Goal: Information Seeking & Learning: Understand process/instructions

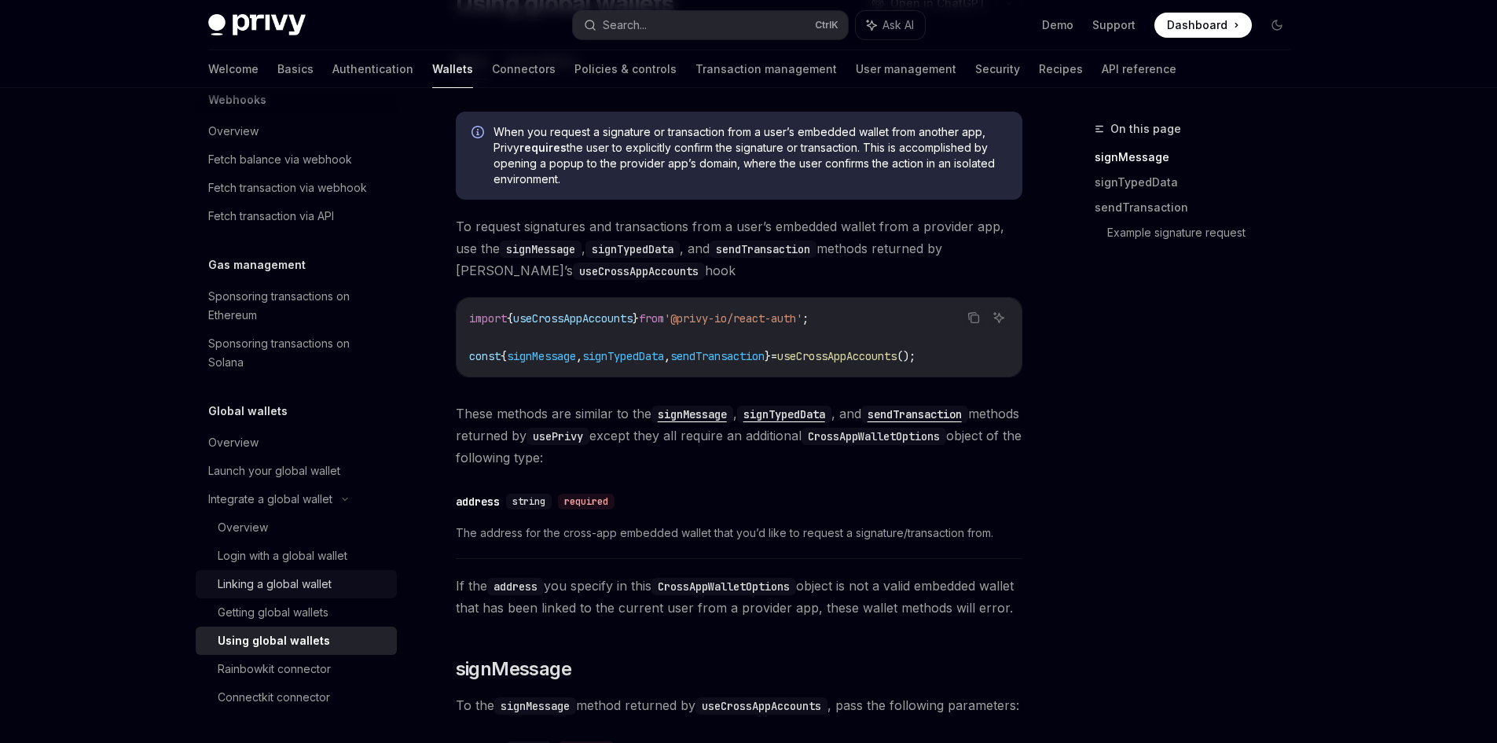
scroll to position [157, 0]
click at [330, 553] on div "Login with a global wallet" at bounding box center [283, 555] width 130 height 19
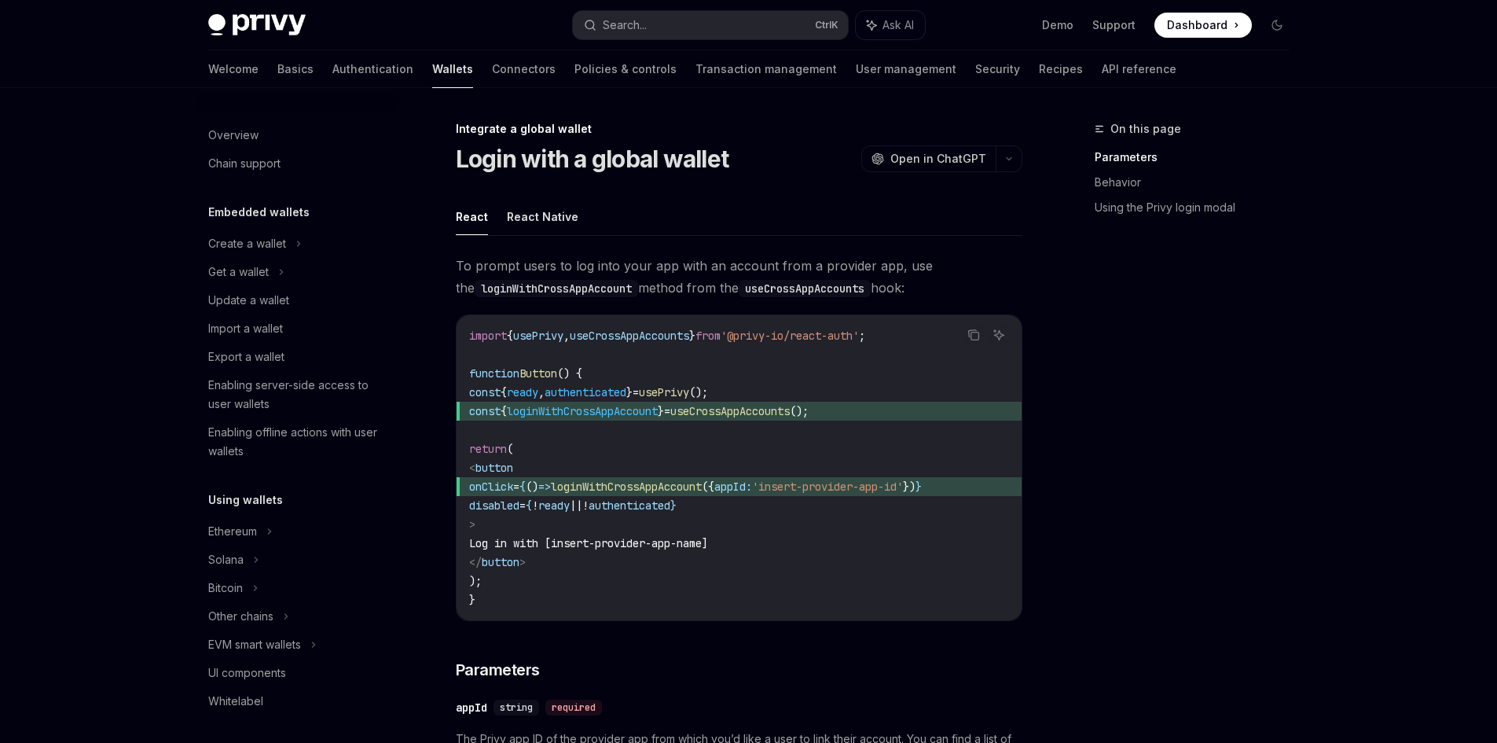
scroll to position [815, 0]
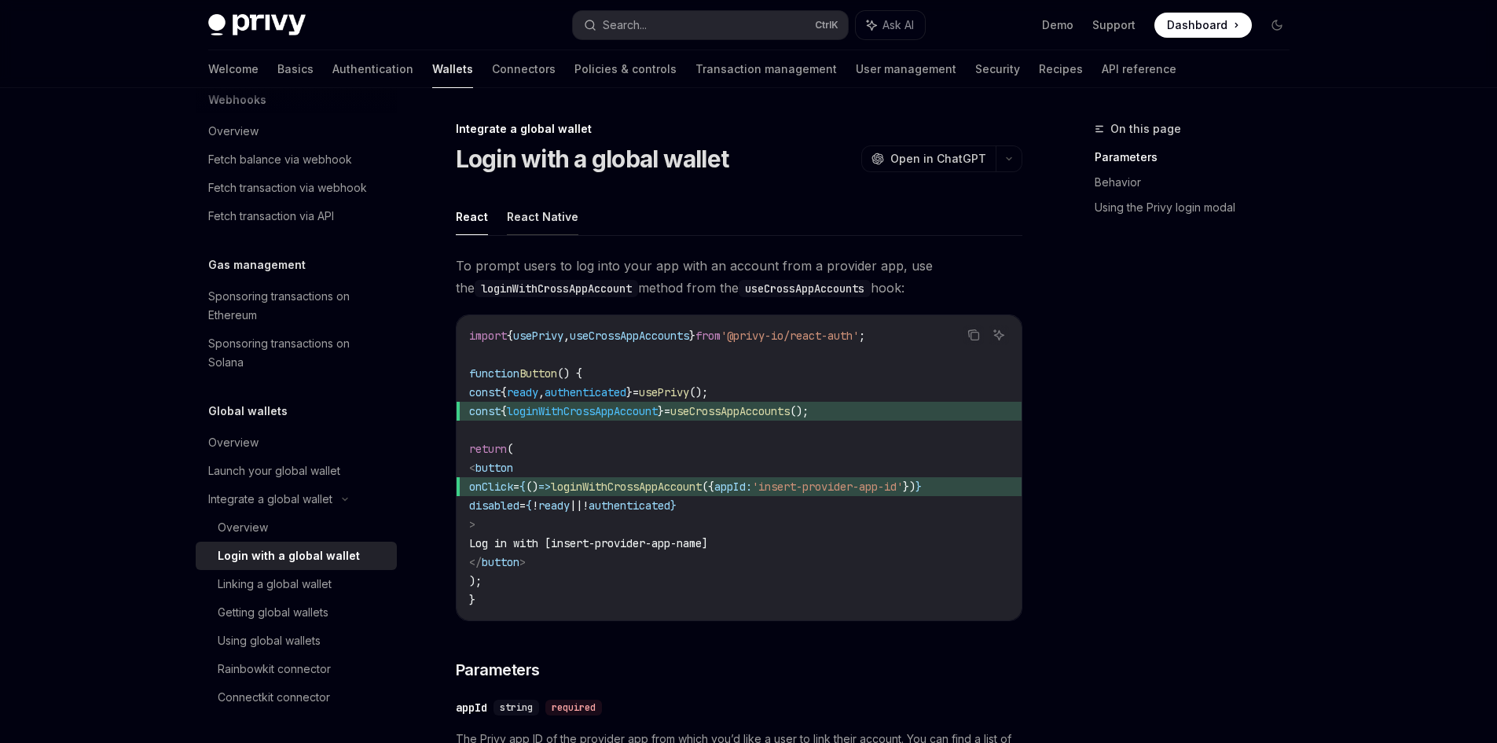
click at [562, 213] on button "React Native" at bounding box center [543, 216] width 72 height 37
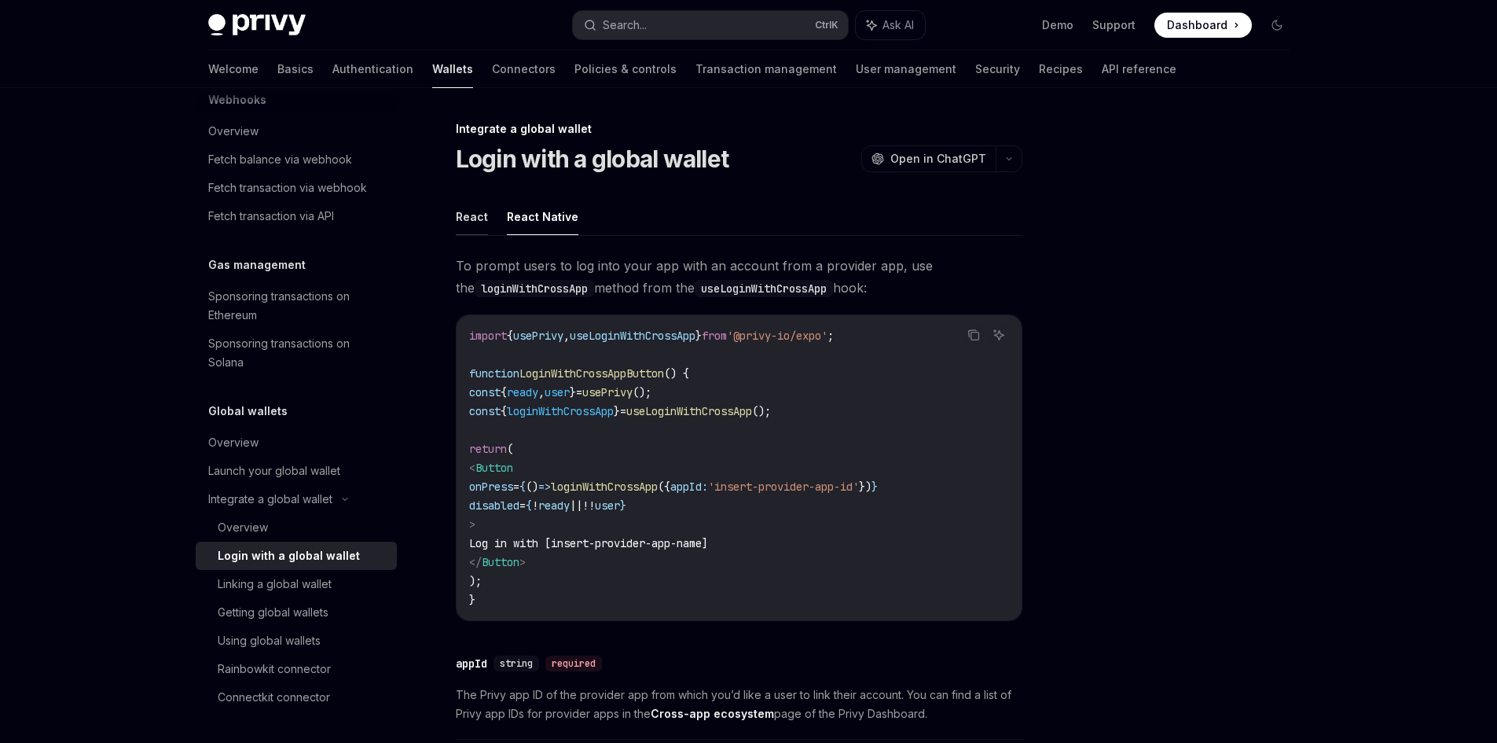
click at [468, 207] on button "React" at bounding box center [472, 216] width 32 height 37
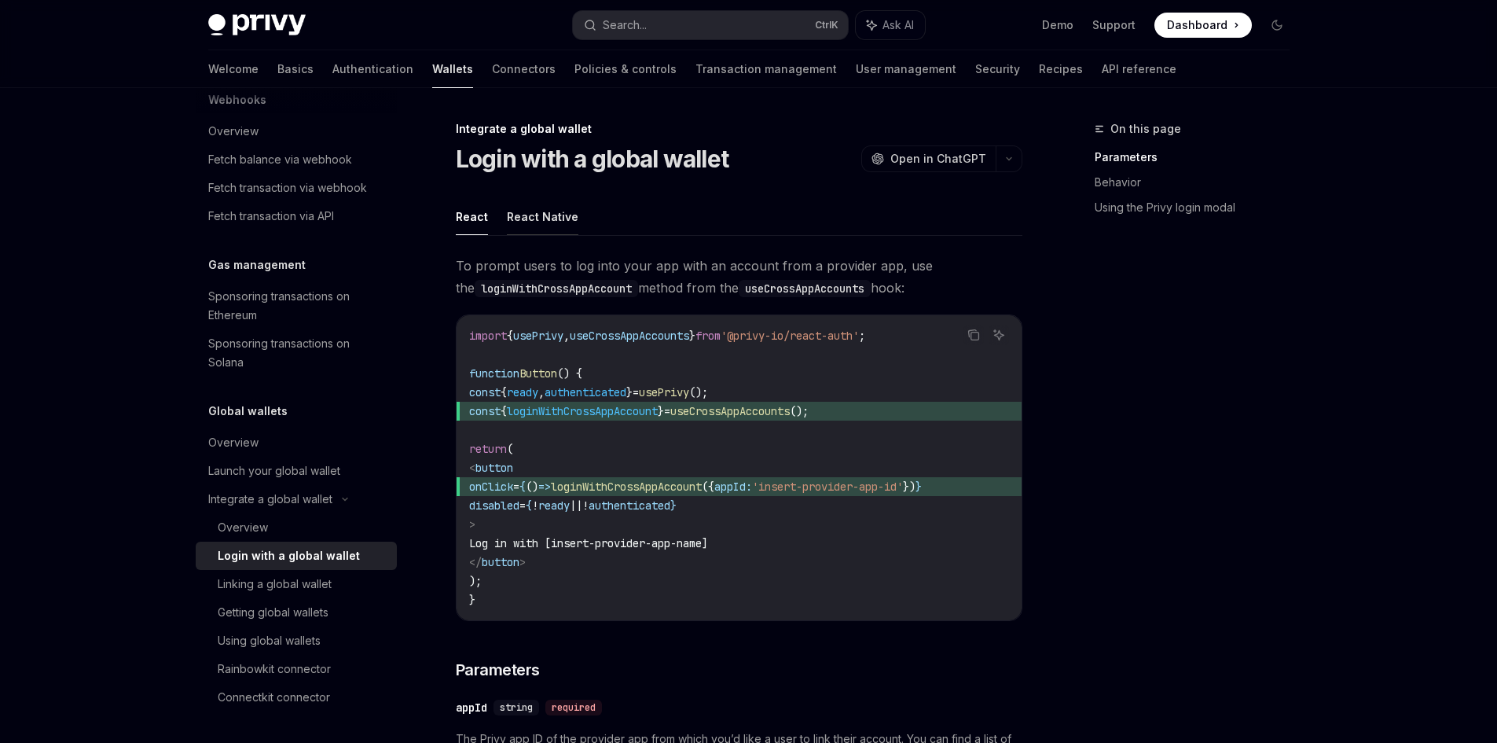
click at [534, 212] on button "React Native" at bounding box center [543, 216] width 72 height 37
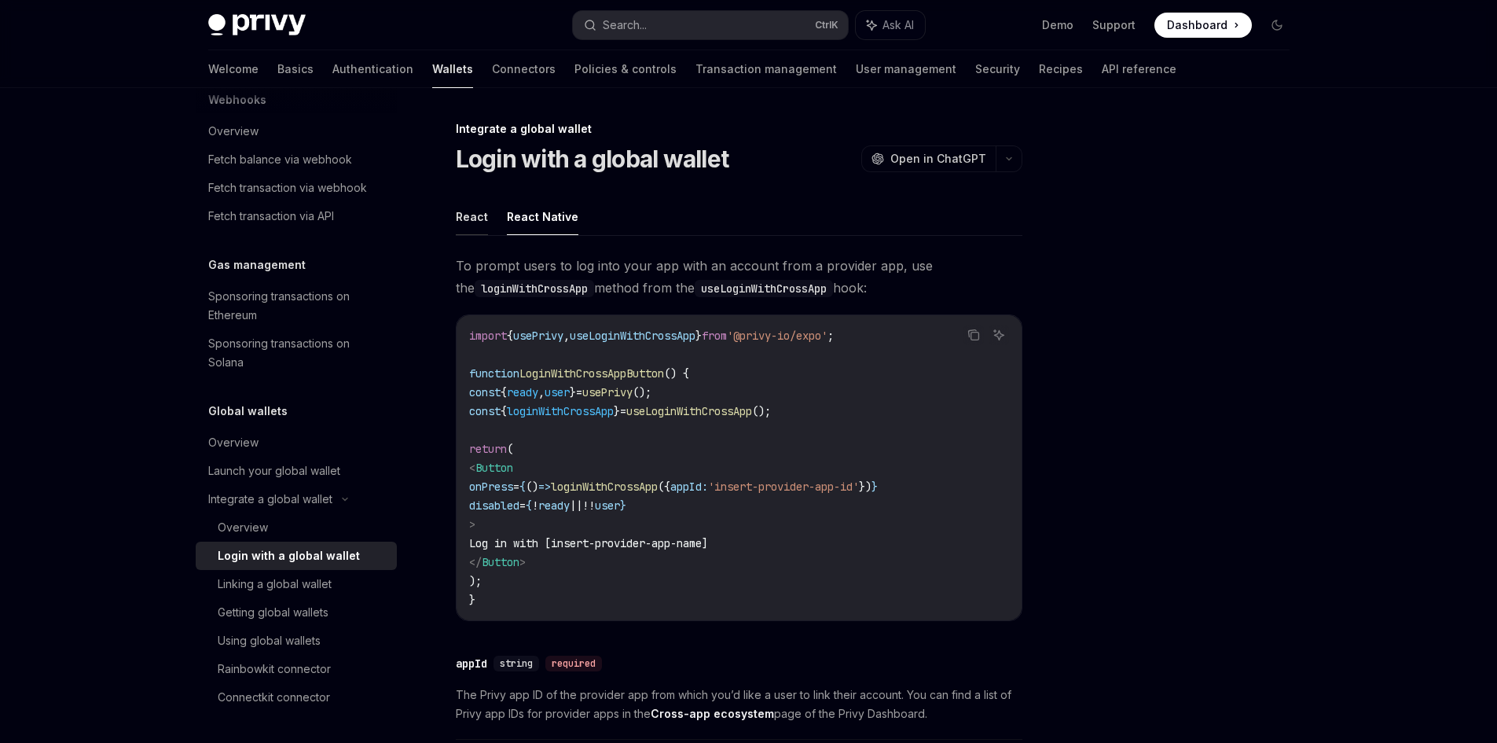
click at [478, 216] on button "React" at bounding box center [472, 216] width 32 height 37
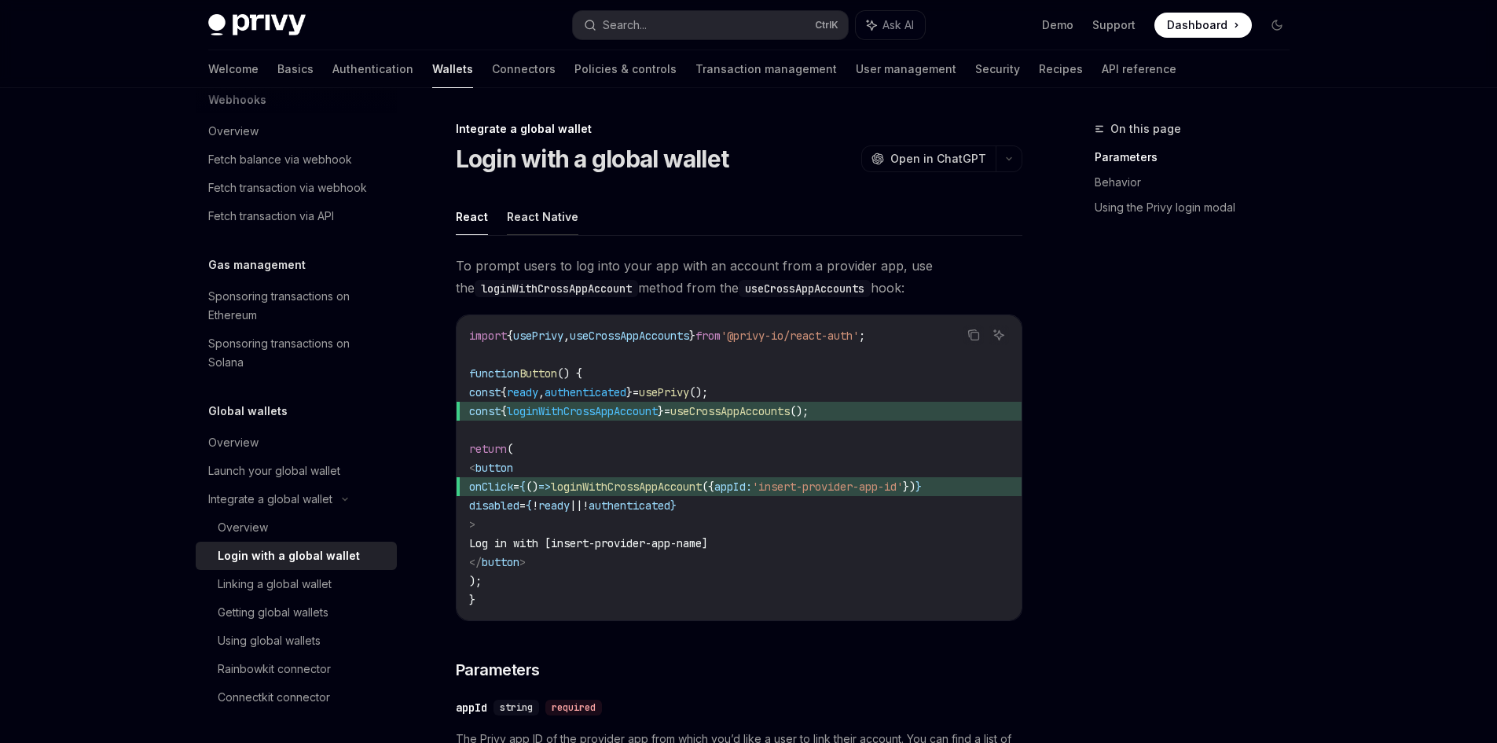
click at [547, 224] on button "React Native" at bounding box center [543, 216] width 72 height 37
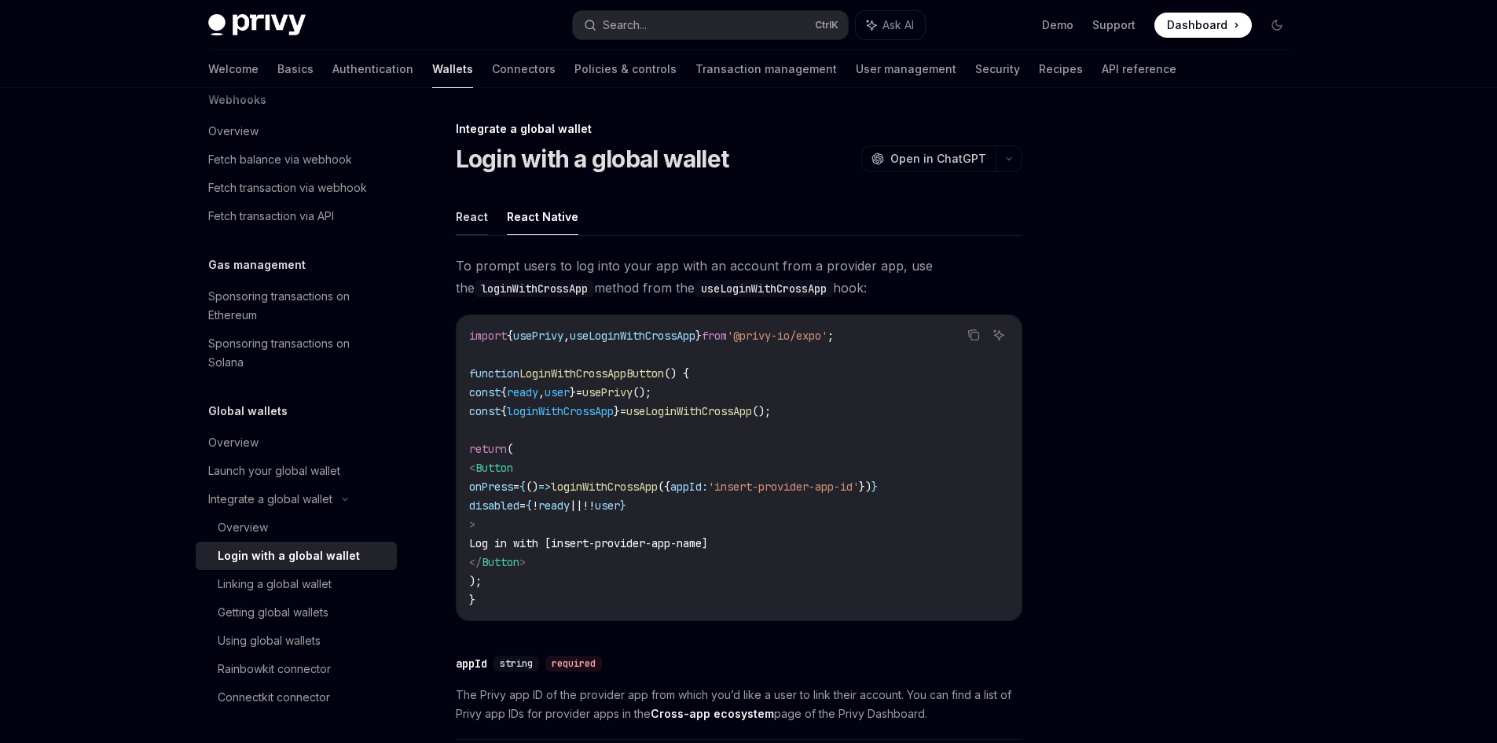
click at [469, 218] on button "React" at bounding box center [472, 216] width 32 height 37
type textarea "*"
